Goal: Transaction & Acquisition: Download file/media

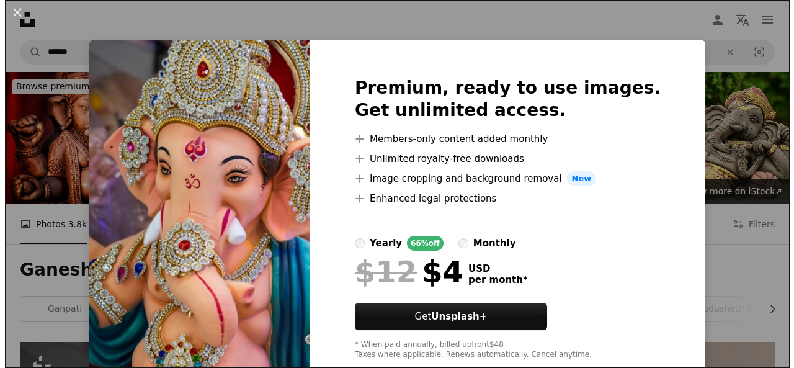
scroll to position [417, 0]
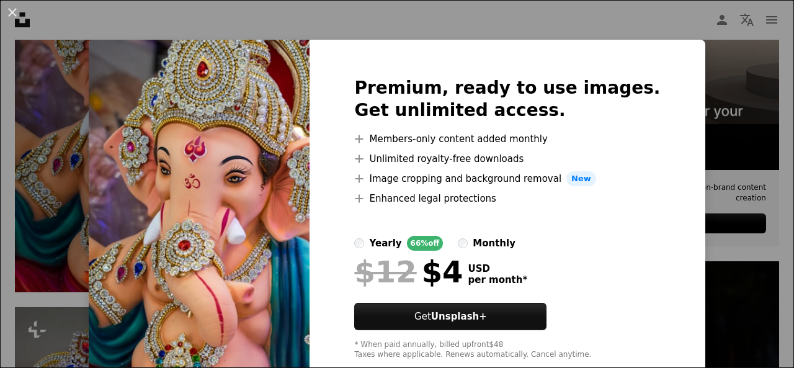
click at [203, 263] on img at bounding box center [199, 218] width 221 height 357
drag, startPoint x: 0, startPoint y: 0, endPoint x: 203, endPoint y: 263, distance: 332.1
click at [203, 263] on img at bounding box center [199, 218] width 221 height 357
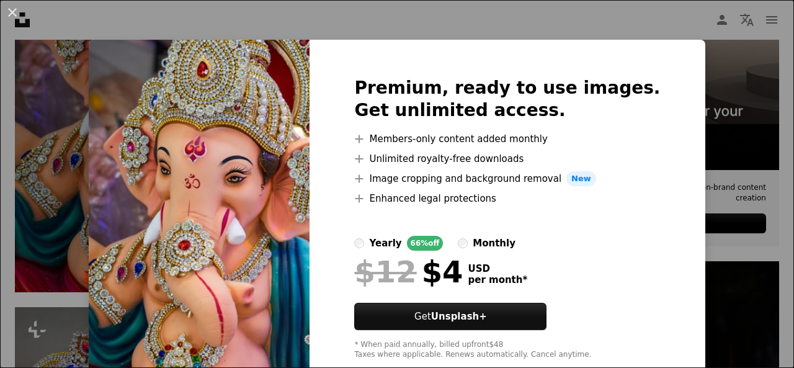
click at [203, 263] on img at bounding box center [199, 218] width 221 height 357
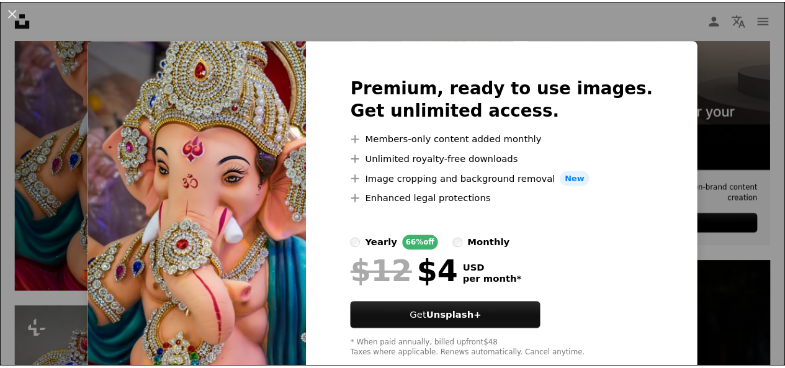
scroll to position [30, 0]
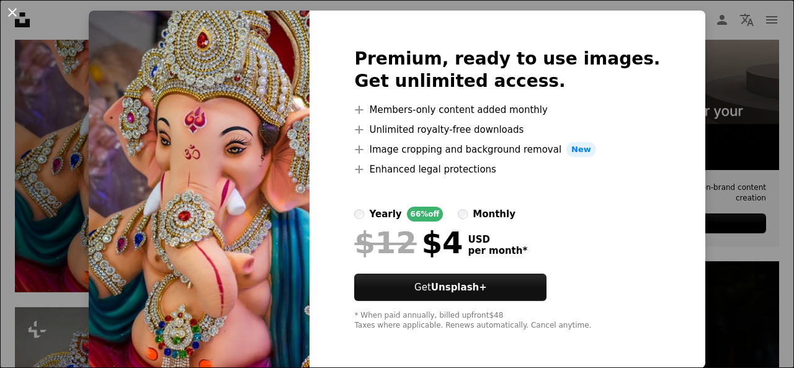
click at [11, 12] on button "An X shape" at bounding box center [12, 12] width 15 height 15
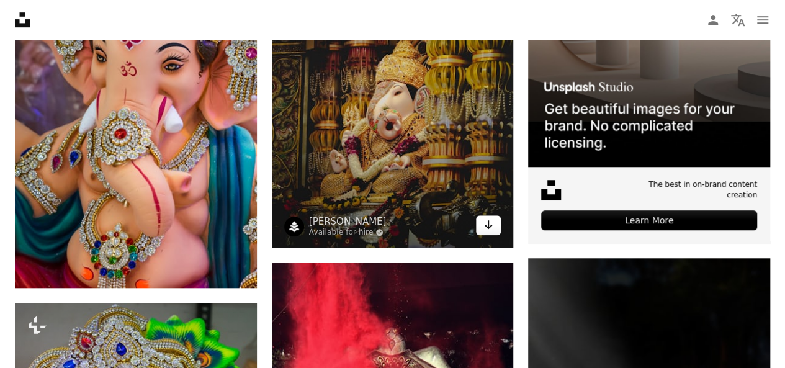
click at [479, 229] on link "Arrow pointing down" at bounding box center [488, 225] width 25 height 20
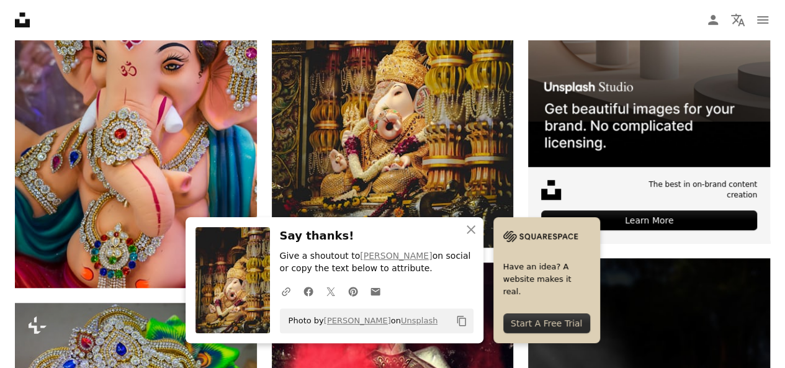
click at [525, 319] on div "Start A Free Trial" at bounding box center [546, 323] width 87 height 20
